Goal: Task Accomplishment & Management: Complete application form

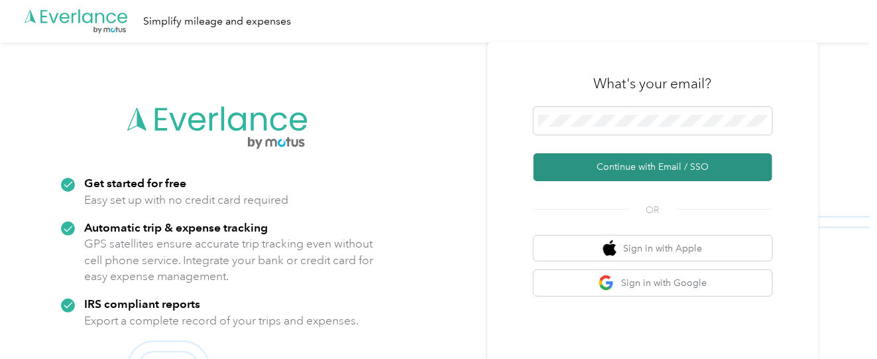
click at [636, 161] on button "Continue with Email / SSO" at bounding box center [652, 167] width 239 height 28
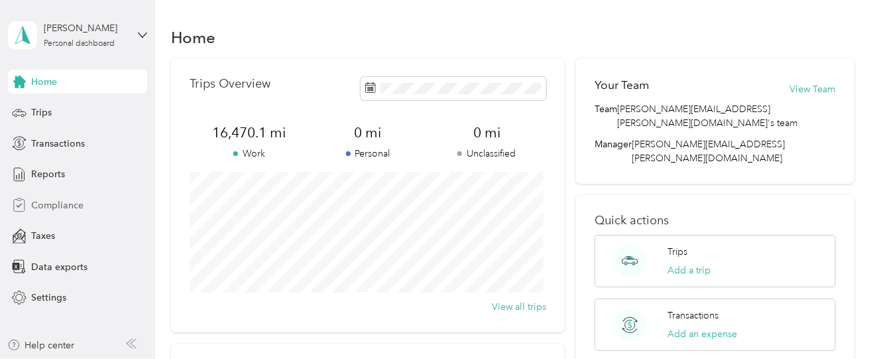
click at [70, 207] on span "Compliance" at bounding box center [57, 205] width 52 height 14
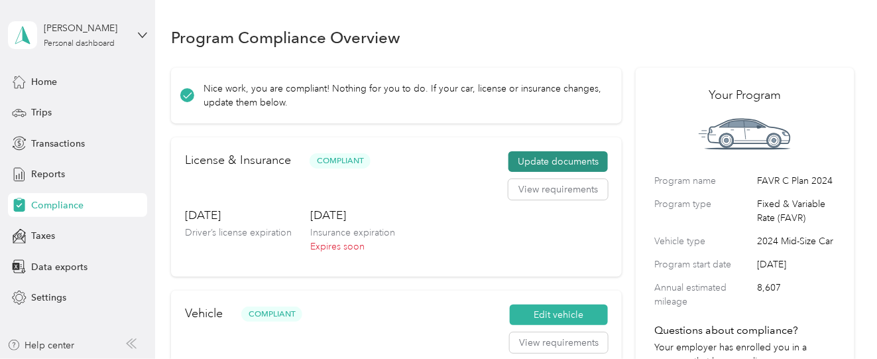
click at [555, 163] on button "Update documents" at bounding box center [557, 161] width 99 height 21
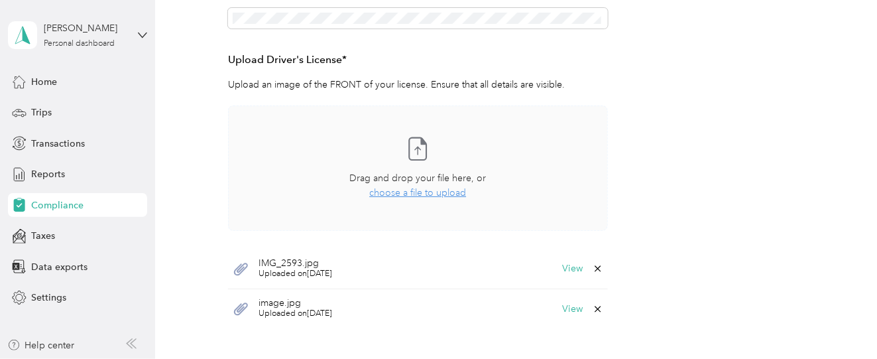
scroll to position [397, 0]
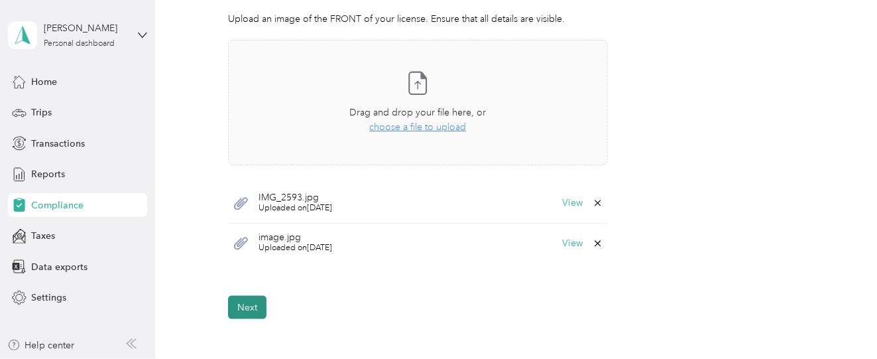
click at [242, 308] on button "Next" at bounding box center [247, 307] width 38 height 23
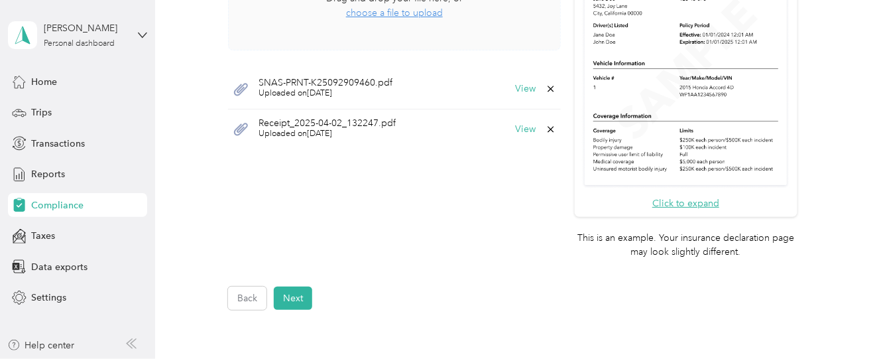
scroll to position [546, 0]
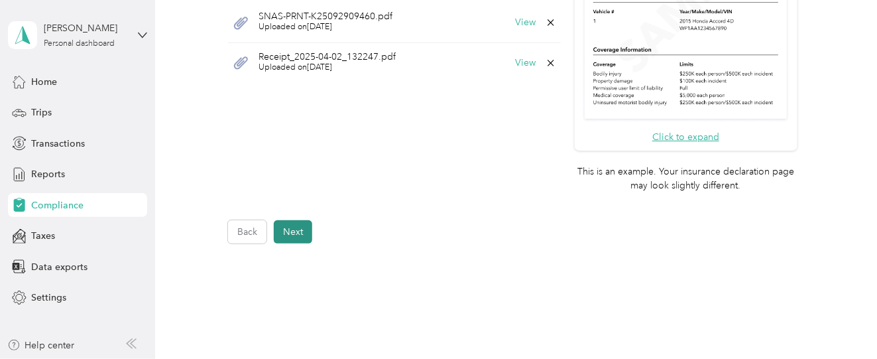
click at [303, 237] on button "Next" at bounding box center [293, 231] width 38 height 23
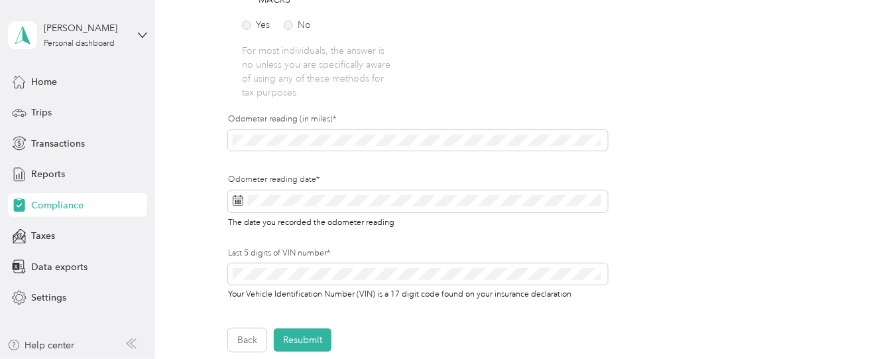
scroll to position [414, 0]
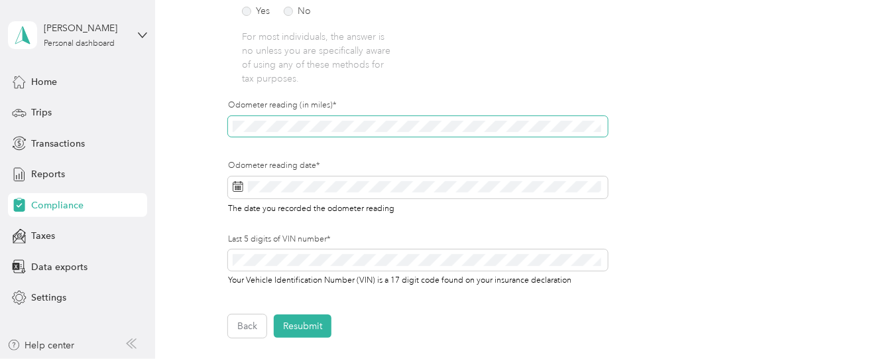
click at [221, 111] on div "Employee details & driver’s license License Insurance declaration Insurance Veh…" at bounding box center [512, 27] width 683 height 622
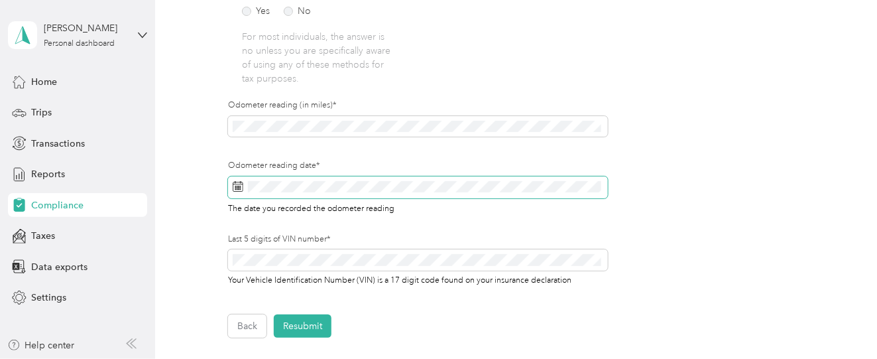
click at [242, 181] on span at bounding box center [238, 187] width 11 height 13
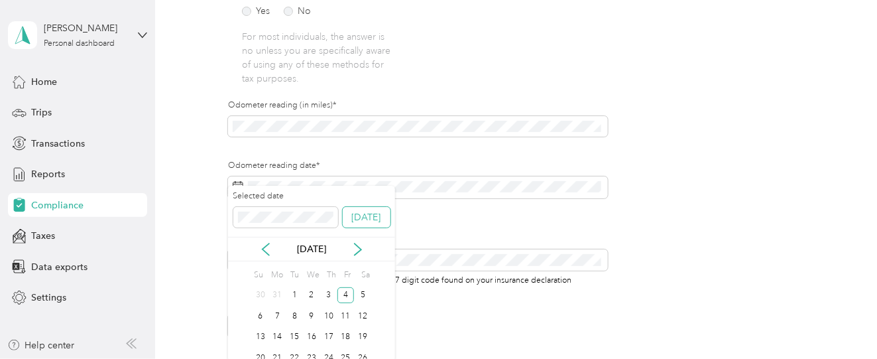
click at [361, 221] on button "Today" at bounding box center [367, 217] width 48 height 21
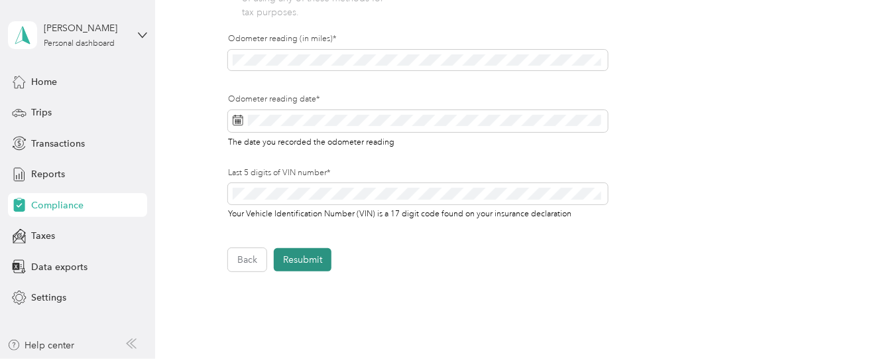
click at [306, 249] on button "Resubmit" at bounding box center [303, 259] width 58 height 23
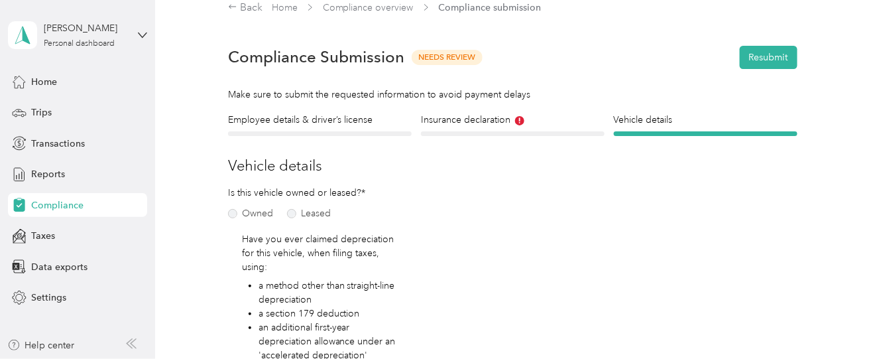
scroll to position [16, 0]
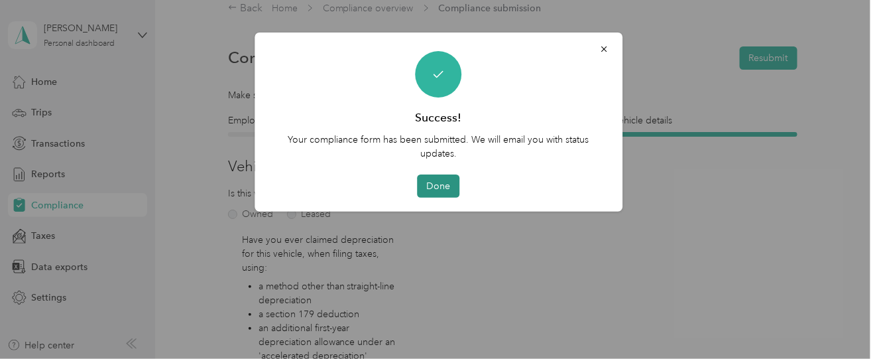
click at [435, 191] on button "Done" at bounding box center [439, 185] width 42 height 23
